Goal: Check status: Check status

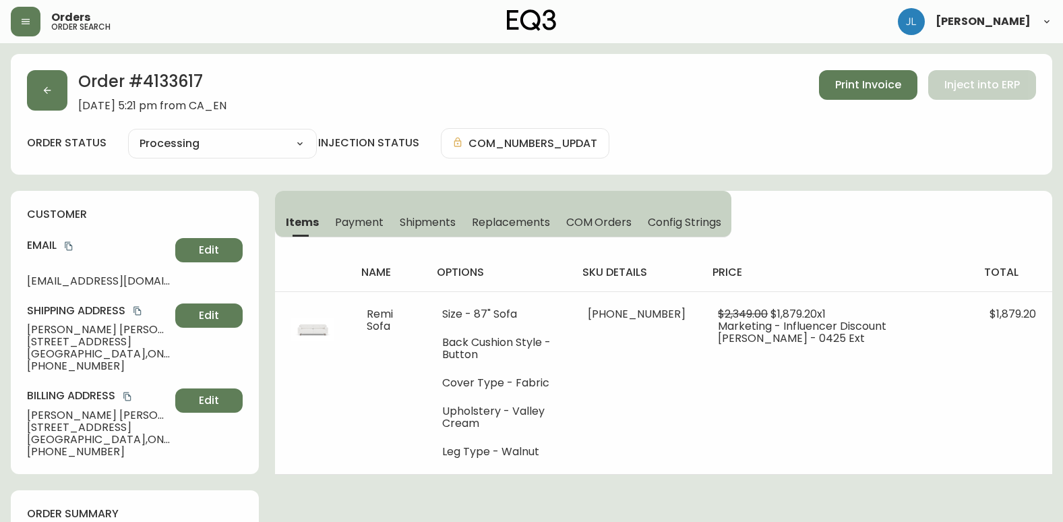
select select "PROCESSING"
click at [44, 88] on icon "button" at bounding box center [47, 90] width 11 height 11
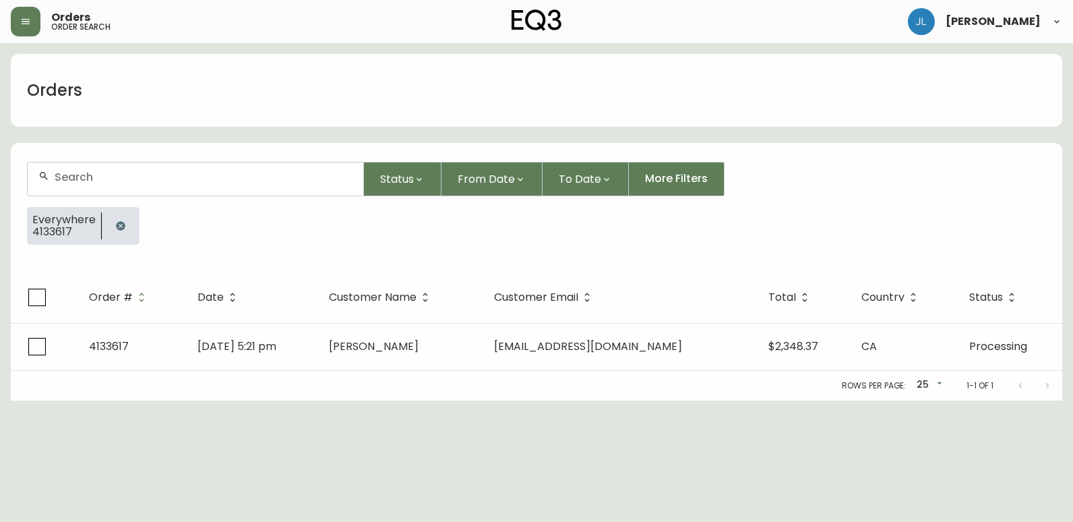
click at [111, 226] on button "button" at bounding box center [120, 225] width 27 height 27
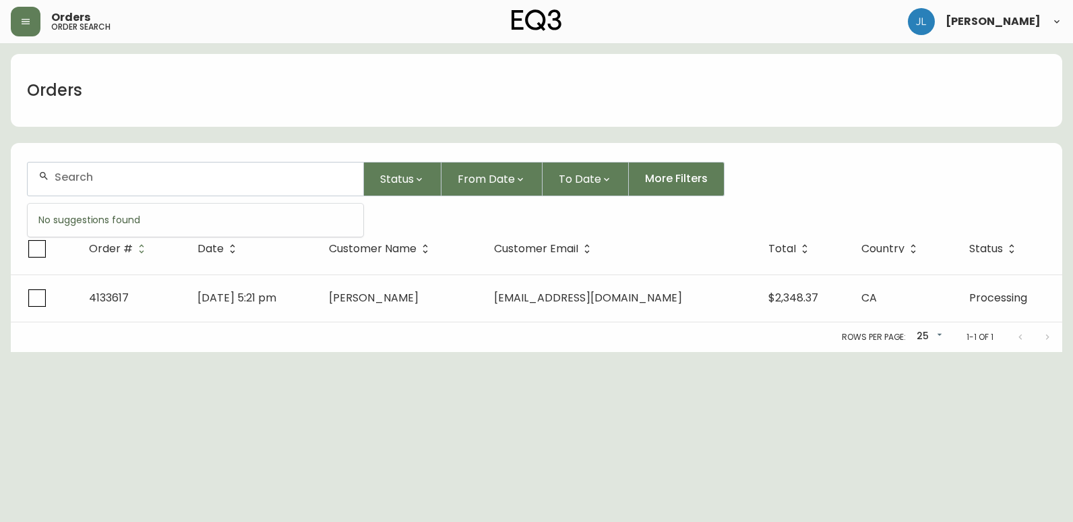
drag, startPoint x: 135, startPoint y: 179, endPoint x: 137, endPoint y: 193, distance: 14.4
click at [135, 181] on input "text" at bounding box center [204, 177] width 298 height 13
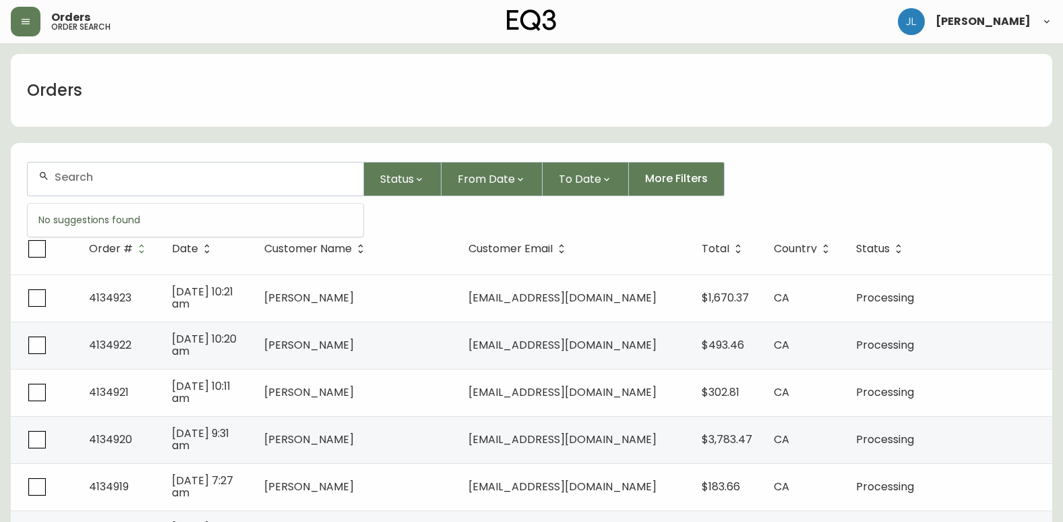
paste input "4133329"
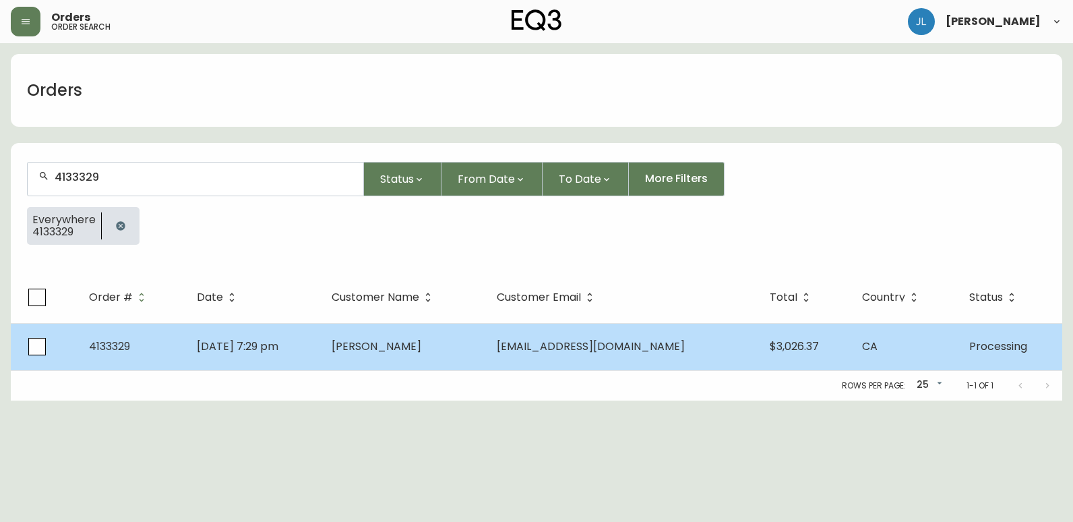
type input "4133329"
click at [320, 352] on td "[DATE] 7:29 pm" at bounding box center [253, 346] width 134 height 47
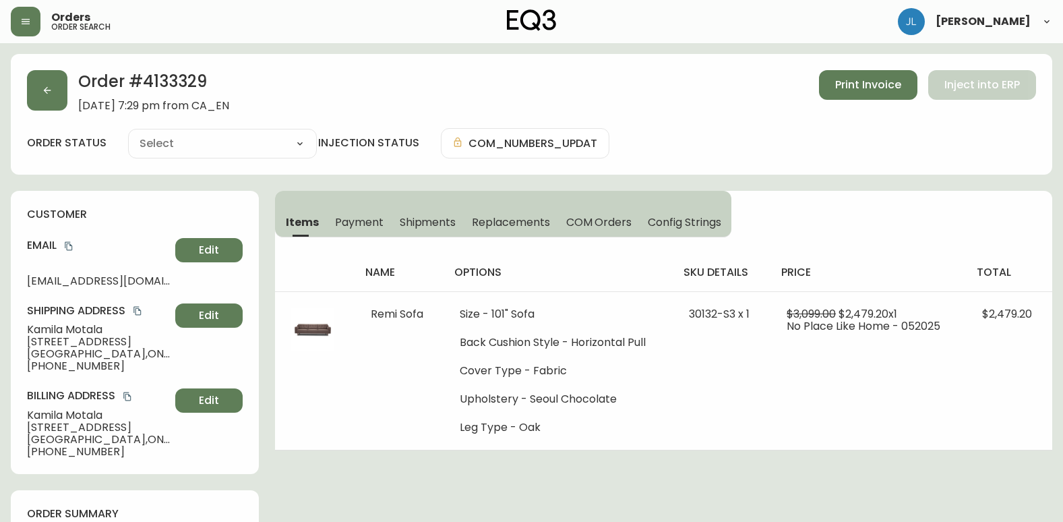
type input "Processing"
select select "PROCESSING"
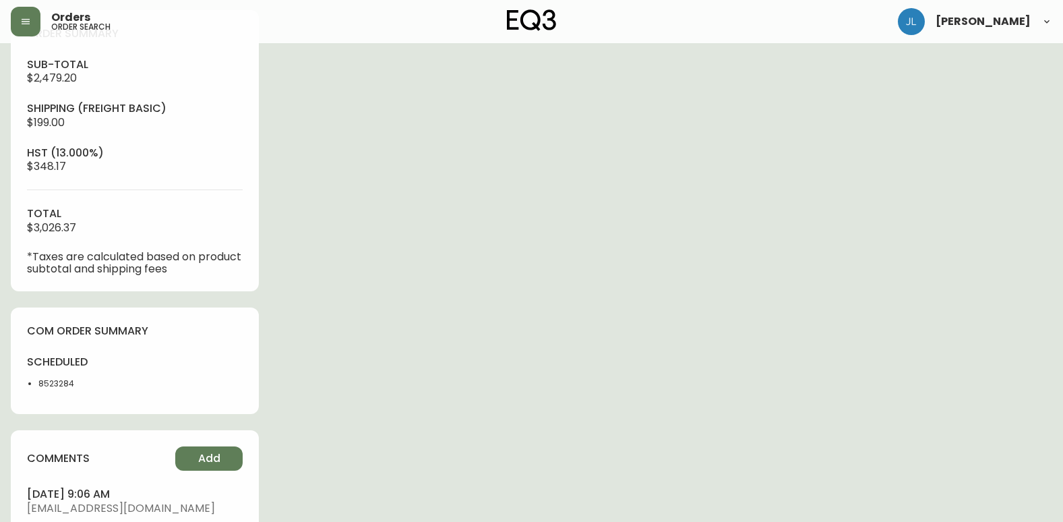
scroll to position [539, 0]
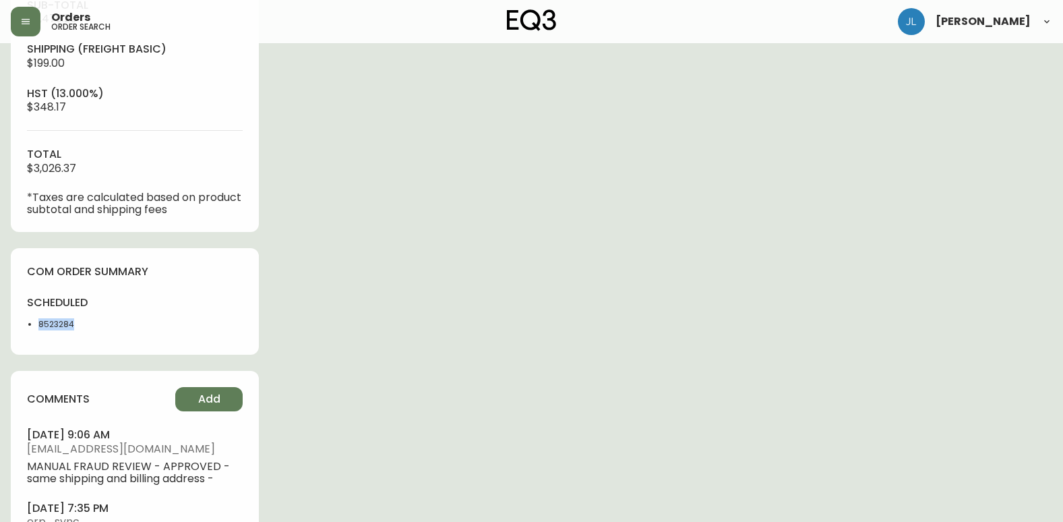
drag, startPoint x: 101, startPoint y: 338, endPoint x: -1, endPoint y: 334, distance: 101.9
click at [0, 334] on html "Orders order search [PERSON_NAME] Order # 4133329 [DATE] 7:29 pm from CA_EN Pri…" at bounding box center [531, 35] width 1063 height 1149
copy li "8523284"
